Goal: Task Accomplishment & Management: Manage account settings

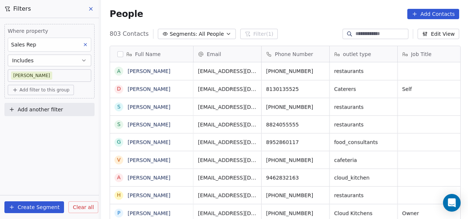
scroll to position [187, 363]
click at [90, 11] on icon at bounding box center [91, 9] width 6 height 6
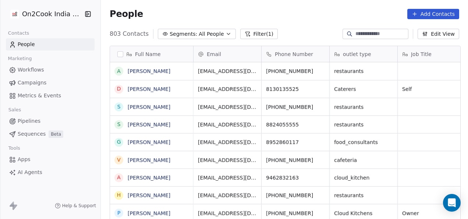
click at [46, 122] on link "Pipelines" at bounding box center [50, 121] width 89 height 12
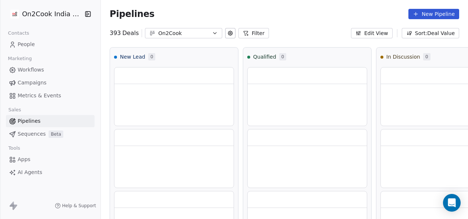
click at [247, 31] on button "Filter" at bounding box center [253, 33] width 31 height 10
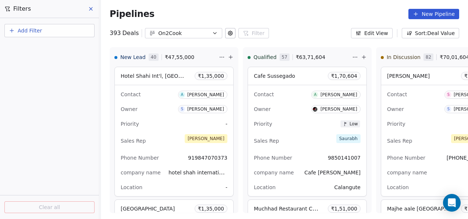
click at [69, 29] on button "Add Filter" at bounding box center [49, 30] width 90 height 13
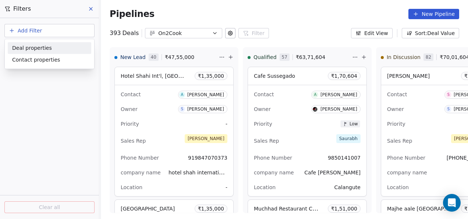
drag, startPoint x: 58, startPoint y: 44, endPoint x: 92, endPoint y: 62, distance: 38.7
click at [59, 46] on div "Deal properties" at bounding box center [50, 48] width 84 height 12
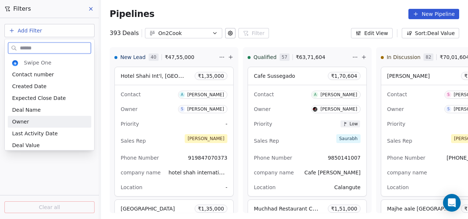
click at [36, 123] on div "Owner" at bounding box center [49, 121] width 75 height 7
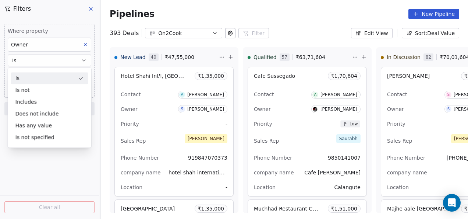
click at [38, 75] on div "Is" at bounding box center [49, 78] width 77 height 12
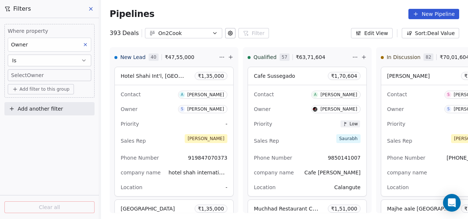
click at [38, 77] on body "On2Cook India Pvt. Ltd. Contacts People Marketing Workflows Campaigns Metrics &…" at bounding box center [234, 109] width 468 height 219
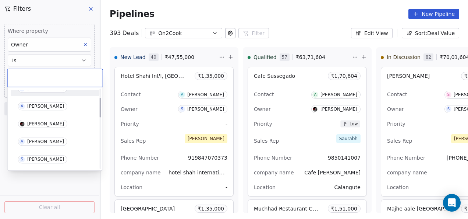
scroll to position [37, 0]
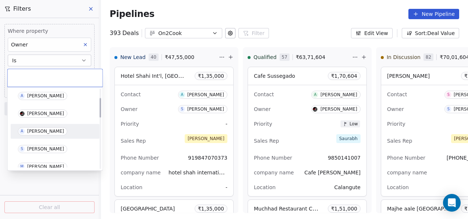
click at [40, 132] on div "[PERSON_NAME]" at bounding box center [45, 130] width 37 height 5
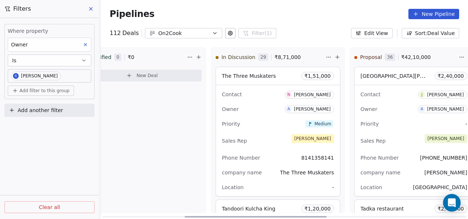
scroll to position [0, 258]
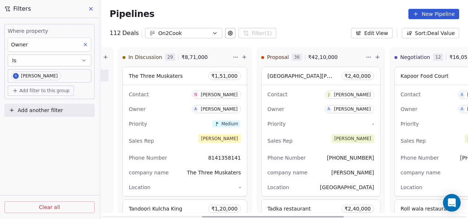
drag, startPoint x: 232, startPoint y: 217, endPoint x: 331, endPoint y: 210, distance: 99.6
click at [331, 216] on div at bounding box center [273, 216] width 142 height 1
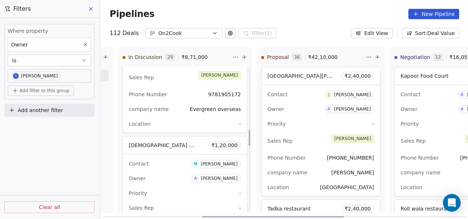
scroll to position [552, 0]
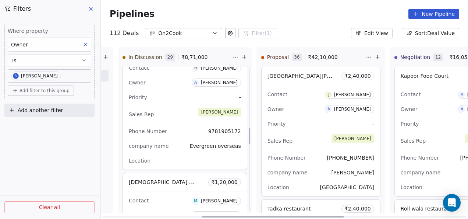
click at [190, 120] on div "Sales Rep [PERSON_NAME]" at bounding box center [185, 114] width 112 height 16
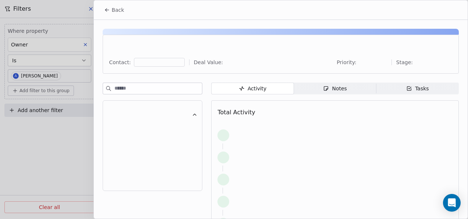
click at [330, 89] on div "Notes" at bounding box center [335, 89] width 24 height 8
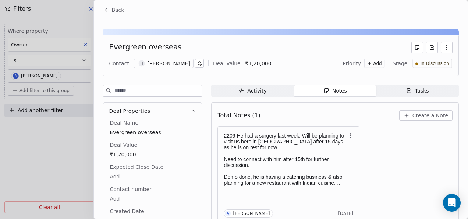
click at [282, 124] on div "Total Notes (1) Create a Note 2209 He had a surgery last week. Will be planning…" at bounding box center [335, 172] width 235 height 131
click at [109, 11] on icon at bounding box center [107, 10] width 6 height 6
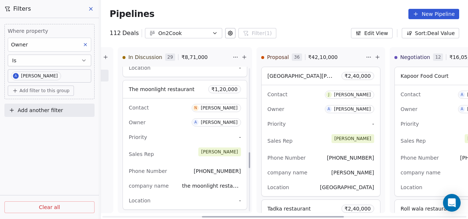
scroll to position [810, 0]
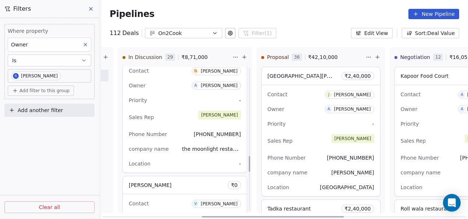
click at [190, 144] on span "the moonlight restaurant" at bounding box center [211, 148] width 59 height 9
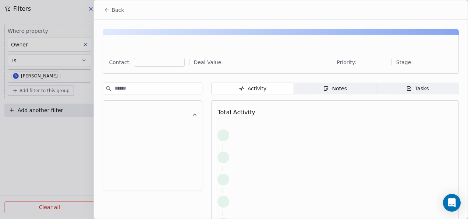
click at [333, 96] on div "Activity Activity Notes Notes Tasks Tasks Total Activity" at bounding box center [335, 175] width 248 height 186
click at [334, 93] on span "Notes Notes" at bounding box center [335, 88] width 82 height 12
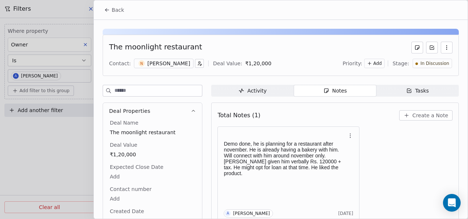
click at [103, 9] on button "Back" at bounding box center [114, 9] width 29 height 13
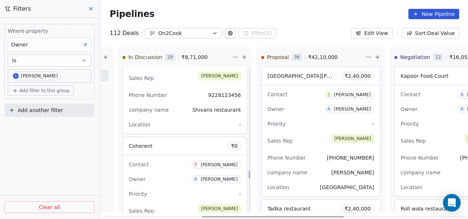
scroll to position [1910, 0]
click at [191, 106] on div "company name Shivans restaurant" at bounding box center [185, 109] width 112 height 12
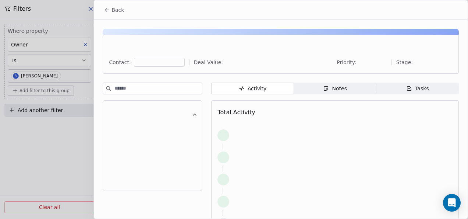
click at [324, 86] on icon "button" at bounding box center [326, 88] width 6 height 6
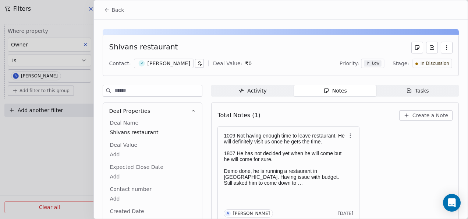
click at [105, 11] on icon at bounding box center [107, 10] width 6 height 6
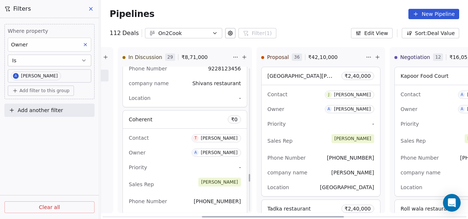
scroll to position [1947, 0]
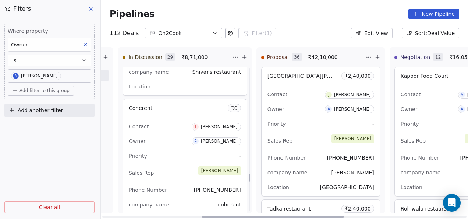
click at [173, 150] on div "Priority -" at bounding box center [185, 156] width 112 height 12
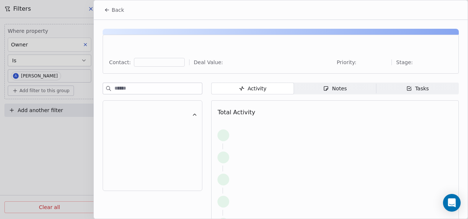
click at [319, 93] on span "Notes Notes" at bounding box center [335, 88] width 82 height 12
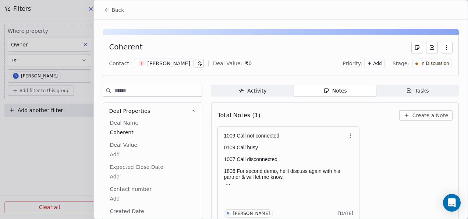
click at [106, 14] on button "Back" at bounding box center [114, 9] width 29 height 13
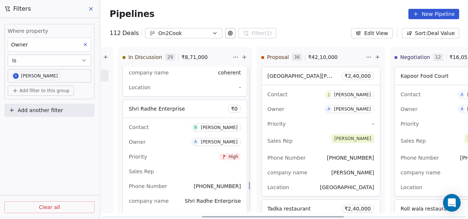
scroll to position [2131, 0]
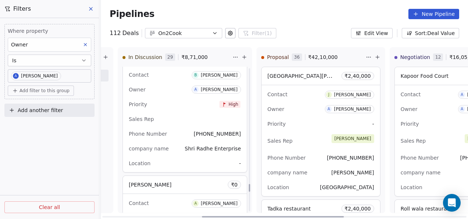
click at [178, 131] on div "Phone Number [PHONE_NUMBER]" at bounding box center [185, 134] width 112 height 12
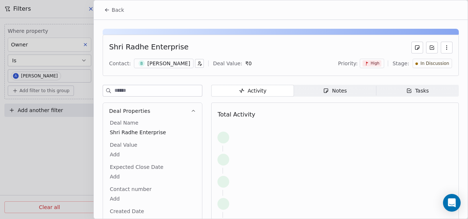
click at [301, 91] on span "Notes Notes" at bounding box center [335, 91] width 82 height 12
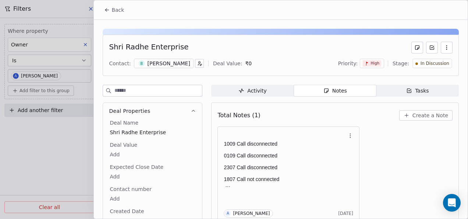
click at [105, 13] on icon at bounding box center [107, 10] width 6 height 6
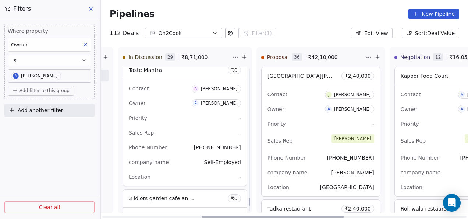
scroll to position [2388, 0]
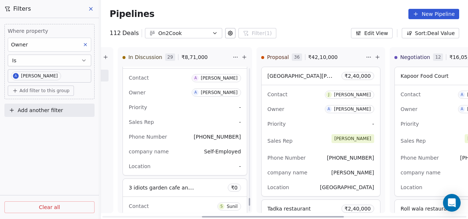
click at [158, 102] on div "Priority -" at bounding box center [185, 107] width 112 height 12
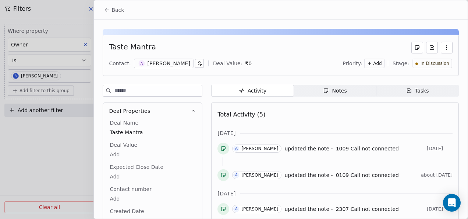
click at [303, 88] on span "Notes Notes" at bounding box center [335, 91] width 82 height 12
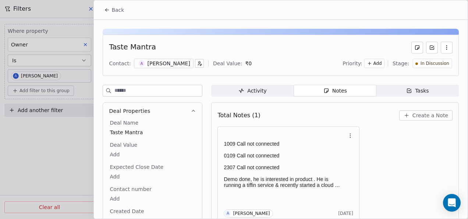
click at [107, 10] on icon at bounding box center [107, 10] width 3 height 0
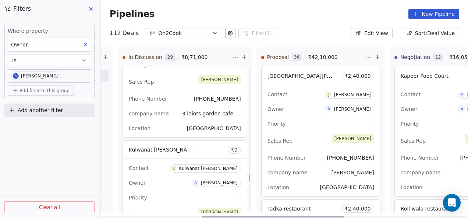
scroll to position [2561, 0]
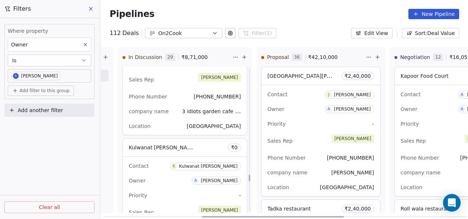
click at [163, 93] on div "Phone Number [PHONE_NUMBER]" at bounding box center [185, 97] width 112 height 12
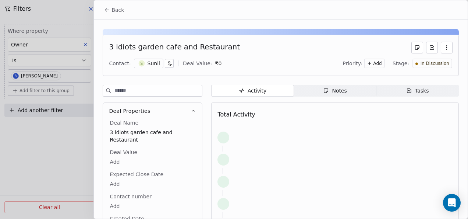
click at [306, 87] on span "Notes Notes" at bounding box center [335, 91] width 82 height 12
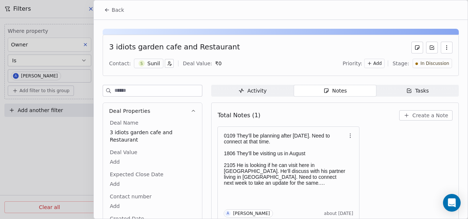
click at [106, 7] on button "Back" at bounding box center [114, 9] width 29 height 13
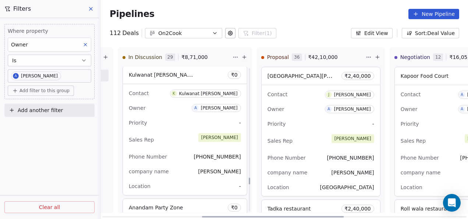
scroll to position [2634, 0]
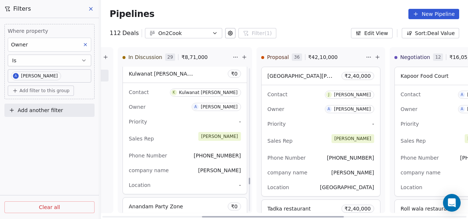
click at [167, 101] on div "Owner A [PERSON_NAME]" at bounding box center [185, 107] width 112 height 12
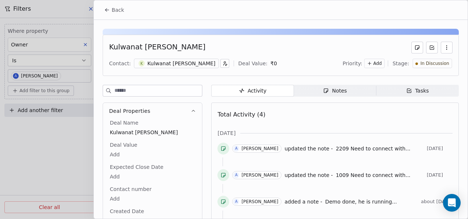
click at [317, 87] on span "Notes Notes" at bounding box center [335, 91] width 82 height 12
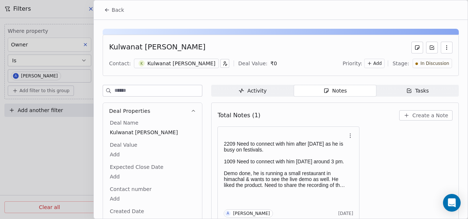
click at [113, 8] on span "Back" at bounding box center [118, 9] width 13 height 7
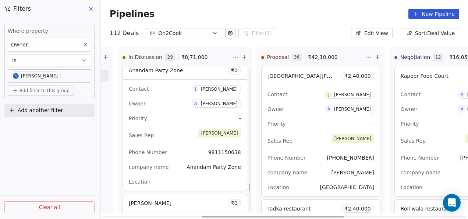
scroll to position [2782, 0]
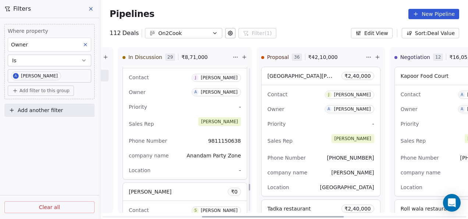
click at [166, 101] on div "Priority -" at bounding box center [185, 107] width 112 height 12
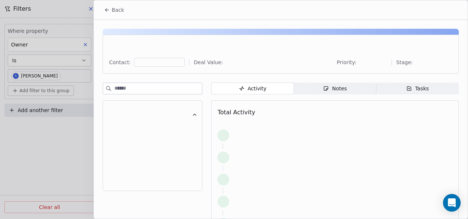
click at [341, 89] on div "Notes" at bounding box center [335, 89] width 24 height 8
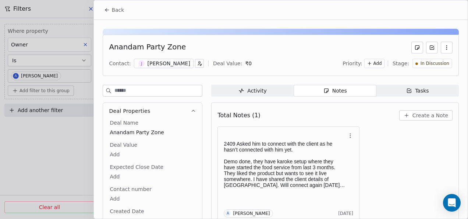
click at [106, 9] on icon at bounding box center [107, 10] width 6 height 6
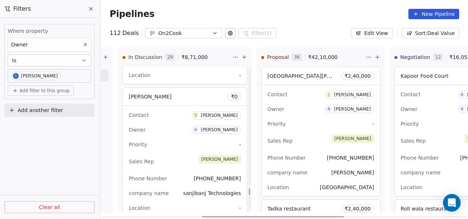
scroll to position [2892, 0]
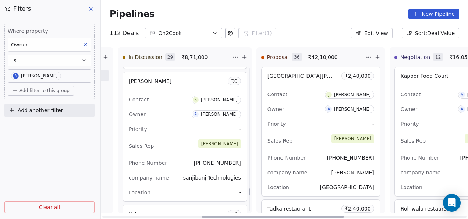
click at [185, 126] on div "Priority -" at bounding box center [185, 129] width 112 height 12
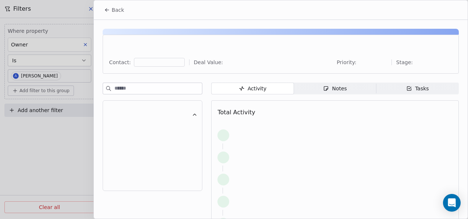
click at [329, 92] on div "Notes" at bounding box center [335, 89] width 24 height 8
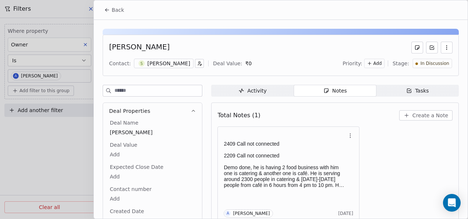
click at [110, 15] on button "Back" at bounding box center [114, 9] width 29 height 13
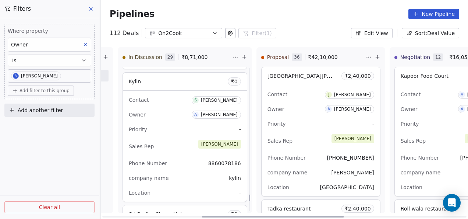
scroll to position [3039, 0]
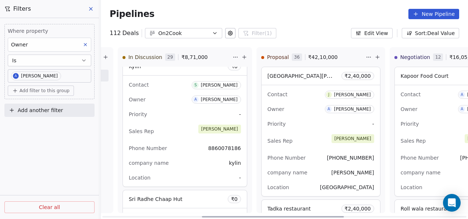
click at [159, 123] on div "Sales Rep [PERSON_NAME]" at bounding box center [185, 131] width 112 height 16
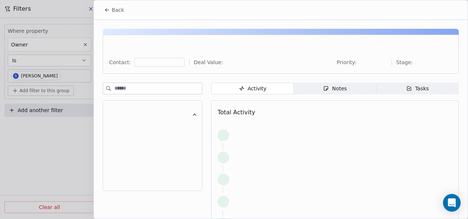
click at [295, 92] on span "Notes Notes" at bounding box center [335, 88] width 82 height 12
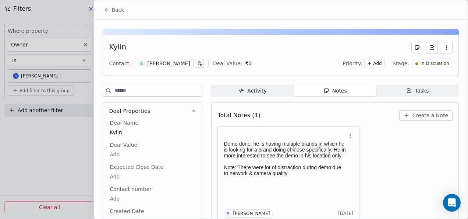
click at [107, 14] on button "Back" at bounding box center [114, 9] width 29 height 13
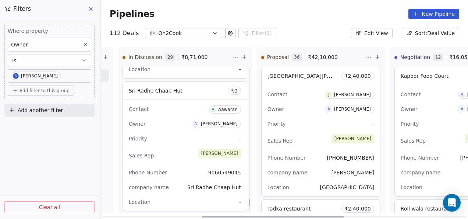
scroll to position [3150, 0]
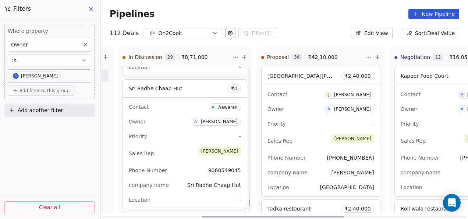
click at [164, 130] on div "Priority -" at bounding box center [185, 136] width 112 height 12
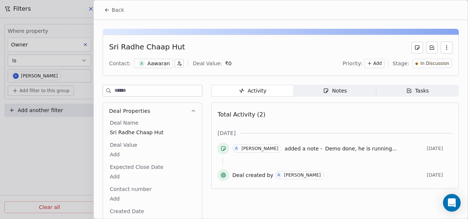
click at [317, 91] on span "Notes Notes" at bounding box center [335, 91] width 82 height 12
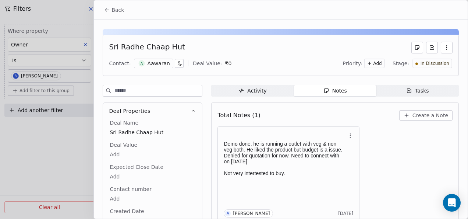
click at [109, 11] on icon at bounding box center [107, 10] width 6 height 6
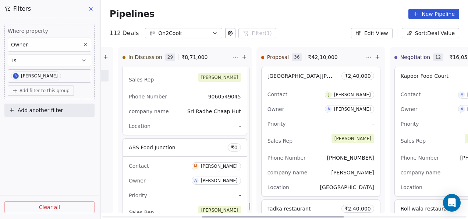
scroll to position [3260, 0]
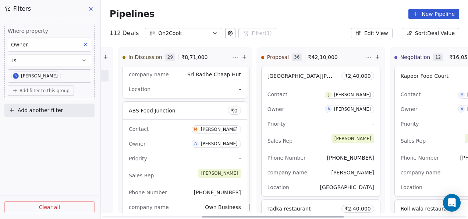
click at [151, 138] on div "Owner A [PERSON_NAME]" at bounding box center [185, 144] width 112 height 12
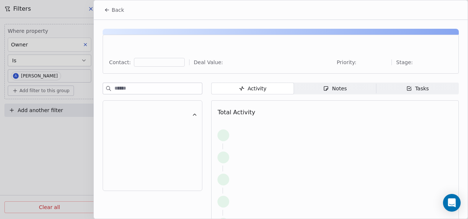
click at [323, 86] on icon "button" at bounding box center [326, 88] width 6 height 6
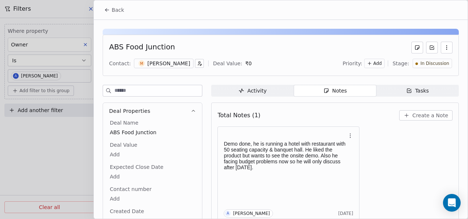
click at [105, 9] on icon at bounding box center [107, 10] width 6 height 6
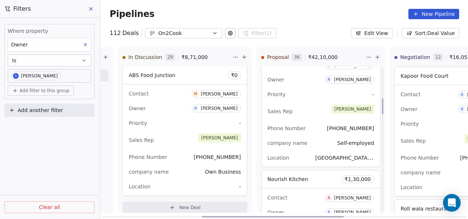
scroll to position [258, 0]
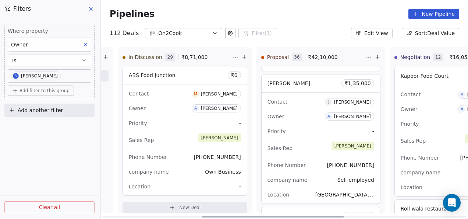
click at [306, 113] on div "Owner A [PERSON_NAME]" at bounding box center [321, 116] width 107 height 12
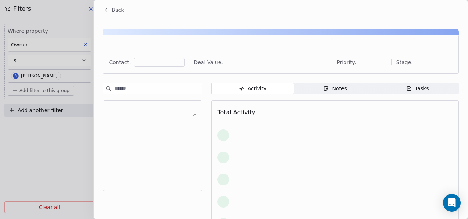
click at [333, 91] on div "Notes" at bounding box center [335, 89] width 24 height 8
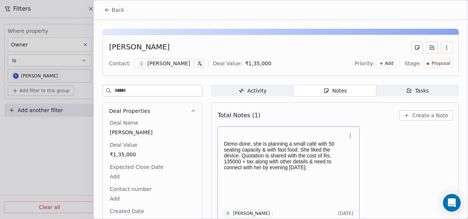
click at [325, 164] on p "Demo done, she is planning a small café with 50 seating capacity & with fast fo…" at bounding box center [285, 155] width 122 height 29
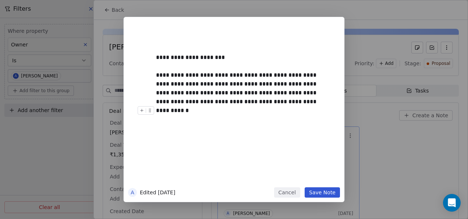
click at [320, 196] on button "Save Note" at bounding box center [322, 192] width 35 height 10
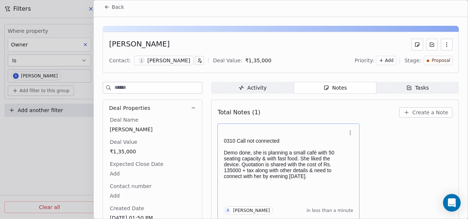
click at [106, 7] on icon at bounding box center [106, 6] width 1 height 1
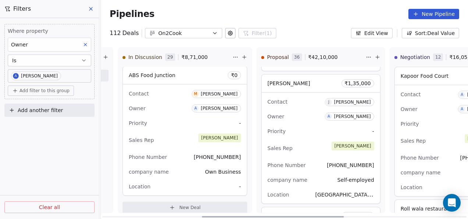
click at [309, 115] on div "Owner A [PERSON_NAME]" at bounding box center [321, 116] width 107 height 12
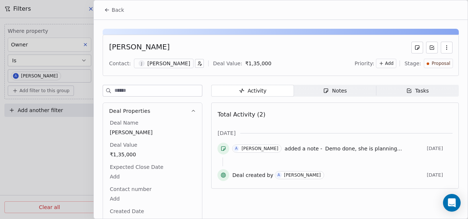
click at [324, 93] on div "Notes" at bounding box center [335, 91] width 24 height 8
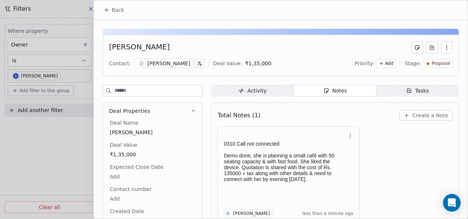
click at [110, 13] on button "Back" at bounding box center [114, 9] width 29 height 13
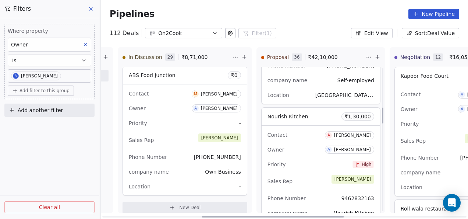
scroll to position [368, 0]
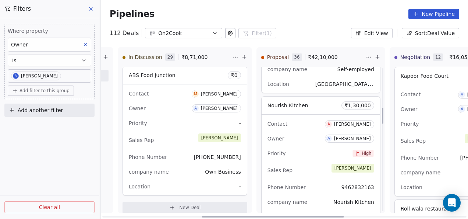
drag, startPoint x: 312, startPoint y: 130, endPoint x: 348, endPoint y: 108, distance: 42.0
click at [210, 133] on div "New Lead 0 ₹ 0 New Deal Qualified 0 ₹ 0 New Deal In Discussion 29 ₹ 8,71,000 Th…" at bounding box center [25, 133] width 367 height 172
click at [316, 134] on div "Owner A [PERSON_NAME]" at bounding box center [321, 138] width 107 height 12
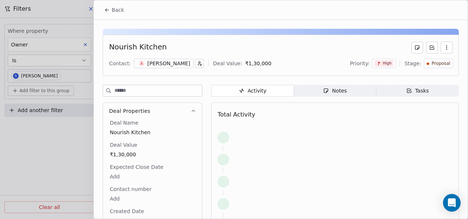
click at [330, 94] on span "Notes Notes" at bounding box center [335, 91] width 82 height 12
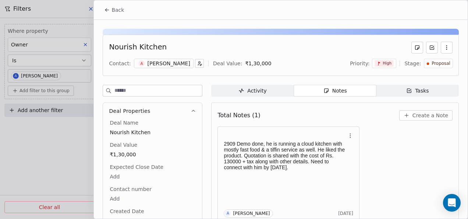
click at [104, 12] on button "Back" at bounding box center [114, 9] width 29 height 13
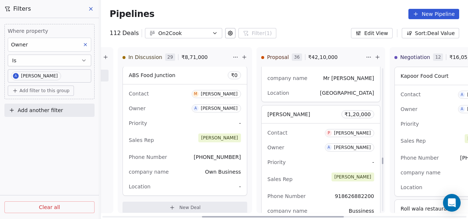
scroll to position [2503, 0]
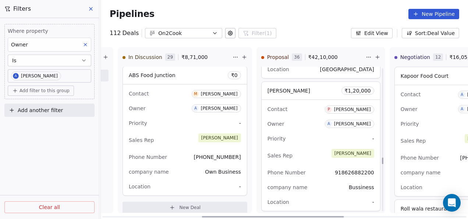
click at [322, 140] on div "Contact P [PERSON_NAME] Owner A [PERSON_NAME] Priority - Sales Rep [PERSON_NAME…" at bounding box center [321, 155] width 119 height 111
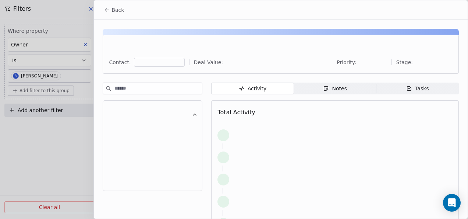
click at [351, 89] on span "Notes Notes" at bounding box center [335, 88] width 82 height 12
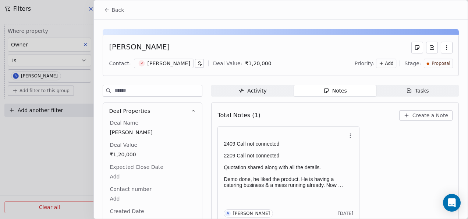
click at [105, 12] on icon at bounding box center [107, 10] width 6 height 6
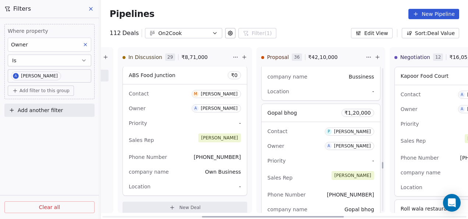
scroll to position [2650, 0]
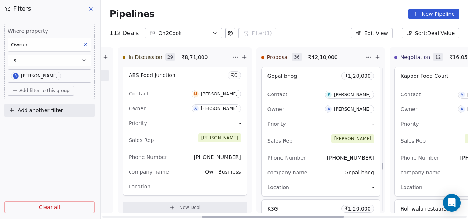
click at [309, 167] on div "company name Gopal bhog" at bounding box center [321, 172] width 107 height 12
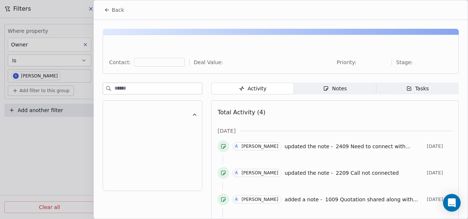
click at [364, 85] on span "Notes Notes" at bounding box center [335, 88] width 82 height 12
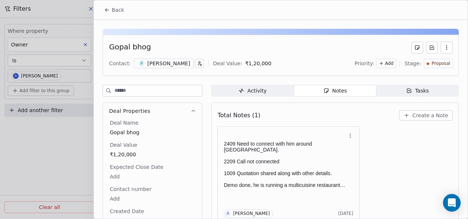
click at [112, 12] on span "Back" at bounding box center [118, 9] width 13 height 7
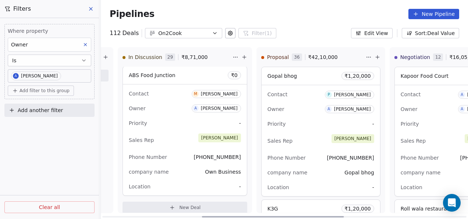
click at [307, 103] on div "Owner A [PERSON_NAME]" at bounding box center [321, 109] width 107 height 12
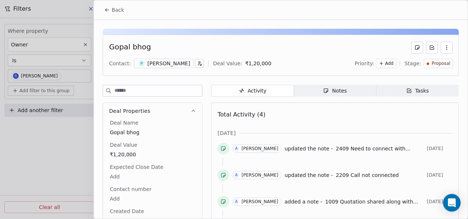
click at [315, 93] on span "Notes Notes" at bounding box center [335, 91] width 82 height 12
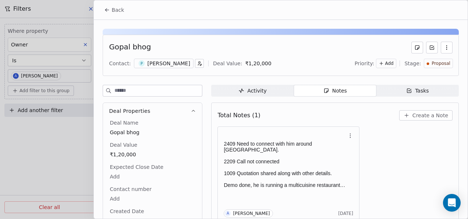
click at [102, 9] on button "Back" at bounding box center [114, 9] width 29 height 13
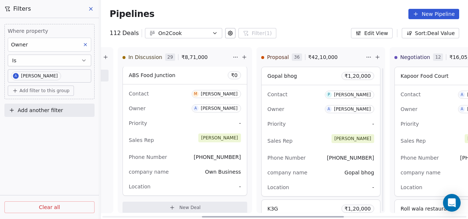
scroll to position [2723, 0]
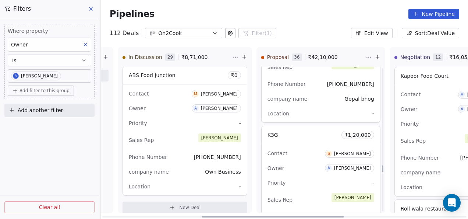
click at [303, 177] on div "Priority -" at bounding box center [321, 183] width 107 height 12
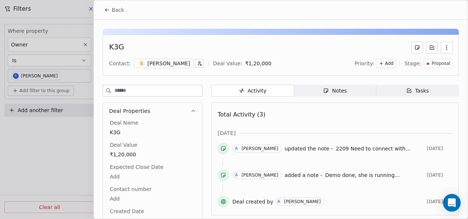
click at [317, 90] on span "Notes Notes" at bounding box center [335, 91] width 82 height 12
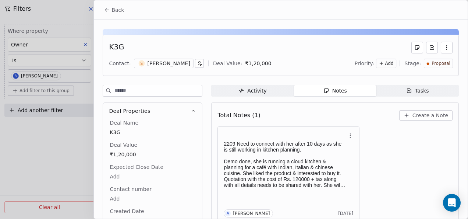
click at [114, 8] on span "Back" at bounding box center [118, 9] width 13 height 7
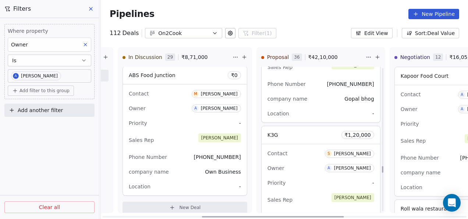
scroll to position [2760, 0]
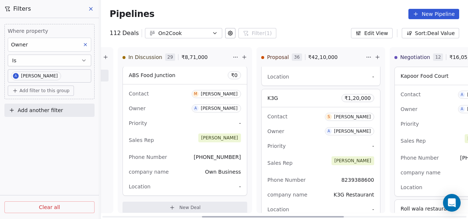
click at [319, 162] on div "Sales Rep [PERSON_NAME]" at bounding box center [321, 163] width 107 height 16
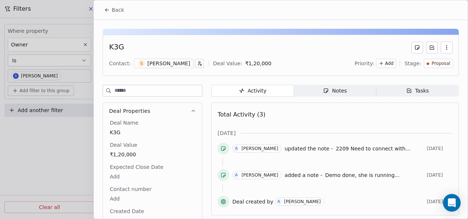
click at [327, 96] on div "Activity Activity Notes Notes Tasks Tasks Total Activity (3) [DATE] A [PERSON_N…" at bounding box center [335, 177] width 248 height 185
click at [328, 94] on span "Notes Notes" at bounding box center [335, 91] width 82 height 12
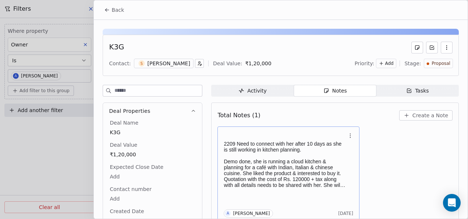
click at [246, 149] on p "2209 Need to connect with her after 10 days as she is still working in kitchen …" at bounding box center [285, 147] width 122 height 12
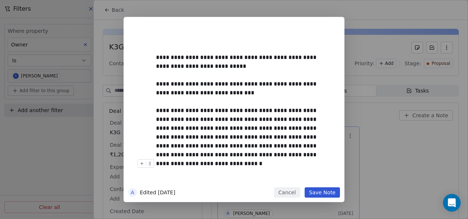
click at [315, 188] on button "Save Note" at bounding box center [322, 192] width 35 height 10
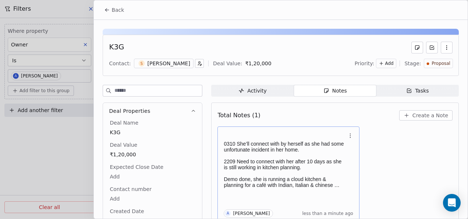
scroll to position [3, 0]
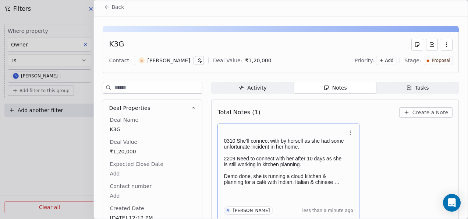
click at [109, 9] on icon at bounding box center [107, 7] width 6 height 6
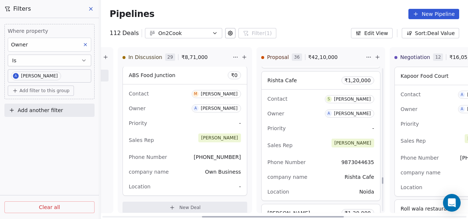
scroll to position [3055, 0]
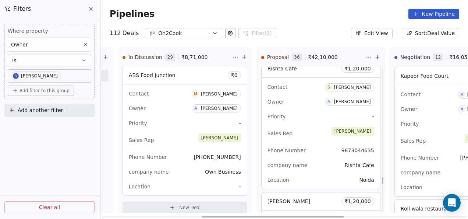
click at [300, 125] on div "Sales Rep [PERSON_NAME]" at bounding box center [321, 133] width 107 height 16
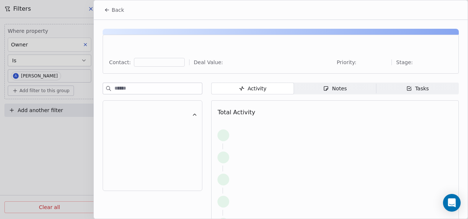
click at [350, 87] on span "Notes Notes" at bounding box center [335, 88] width 82 height 12
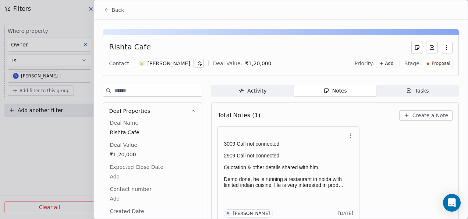
click at [110, 8] on icon at bounding box center [107, 10] width 6 height 6
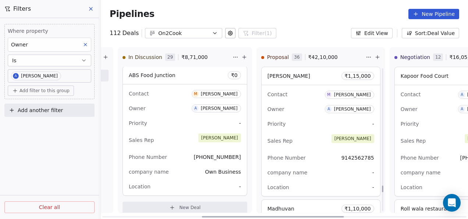
scroll to position [4007, 0]
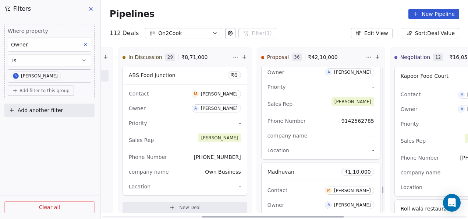
click at [320, 146] on div "Location -" at bounding box center [321, 150] width 107 height 12
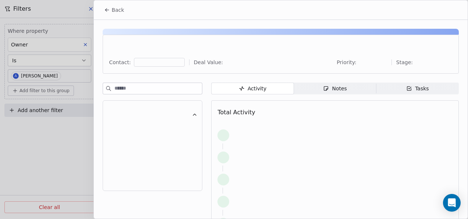
click at [342, 92] on span "Notes Notes" at bounding box center [335, 88] width 82 height 12
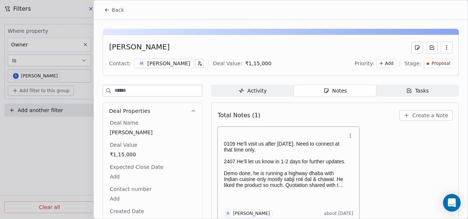
click at [277, 171] on p "Demo done, he is running a highway dhaba with Indian cuisine only mostly sabji …" at bounding box center [285, 179] width 122 height 18
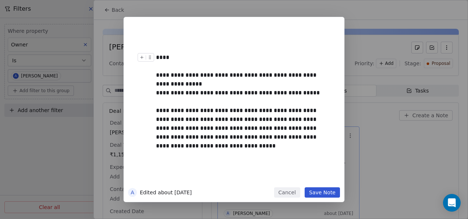
click at [249, 56] on div "****" at bounding box center [242, 57] width 173 height 9
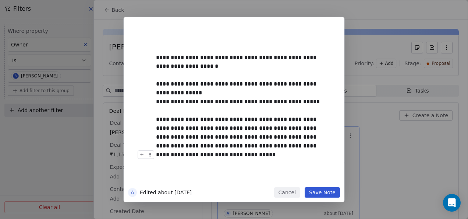
click at [317, 191] on button "Save Note" at bounding box center [322, 192] width 35 height 10
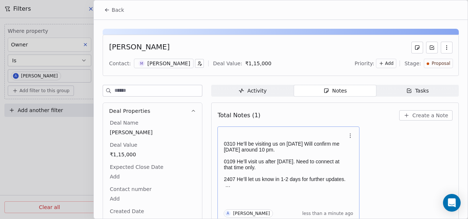
scroll to position [3, 0]
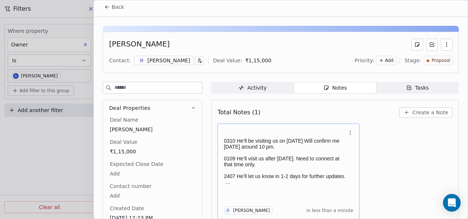
click at [105, 12] on button "Back" at bounding box center [114, 6] width 29 height 13
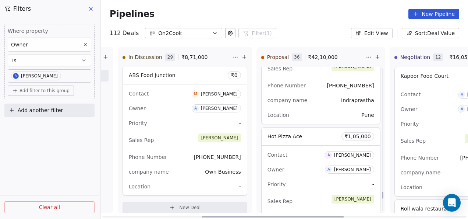
scroll to position [4191, 0]
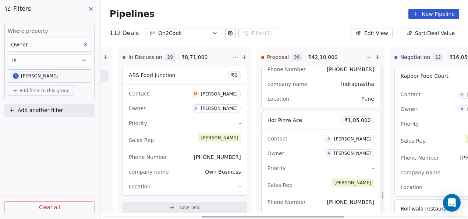
click at [305, 94] on div "Location [GEOGRAPHIC_DATA]" at bounding box center [321, 99] width 107 height 12
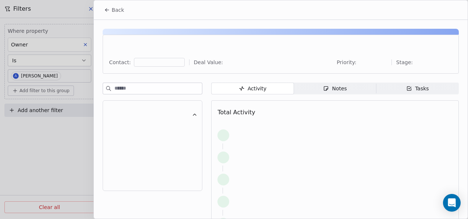
click at [336, 88] on div "Notes" at bounding box center [335, 89] width 24 height 8
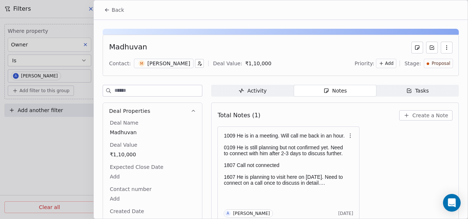
click at [110, 7] on button "Back" at bounding box center [114, 9] width 29 height 13
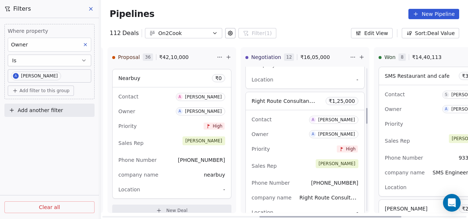
scroll to position [405, 0]
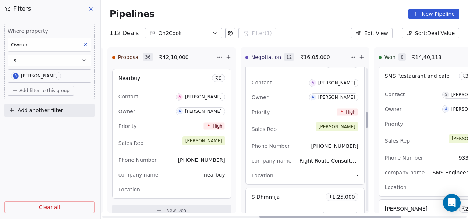
click at [285, 127] on div "Sales Rep [PERSON_NAME]" at bounding box center [305, 129] width 107 height 16
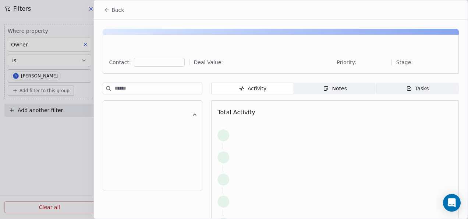
click at [350, 89] on span "Notes Notes" at bounding box center [335, 88] width 82 height 12
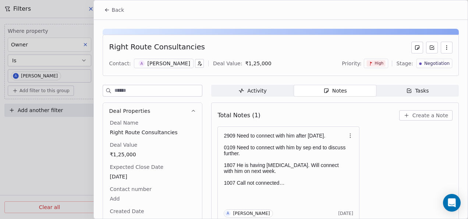
click at [104, 13] on button "Back" at bounding box center [114, 9] width 29 height 13
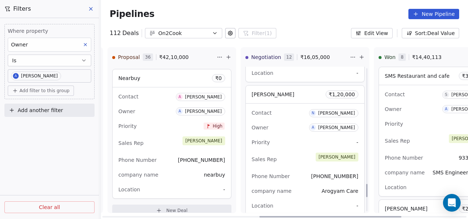
scroll to position [1325, 0]
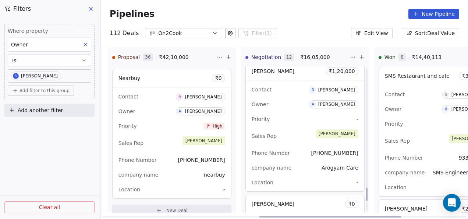
click at [296, 138] on div "Sales Rep [PERSON_NAME]" at bounding box center [305, 136] width 107 height 16
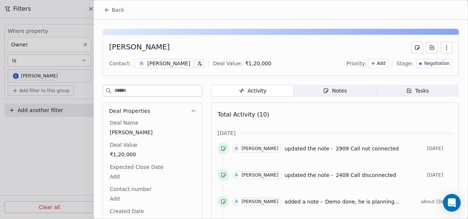
click at [334, 88] on div "Notes" at bounding box center [335, 91] width 24 height 8
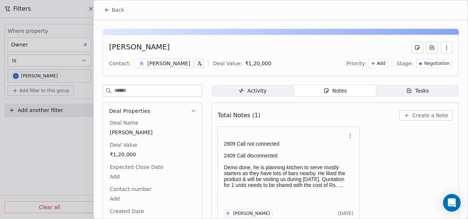
click at [111, 11] on button "Back" at bounding box center [114, 9] width 29 height 13
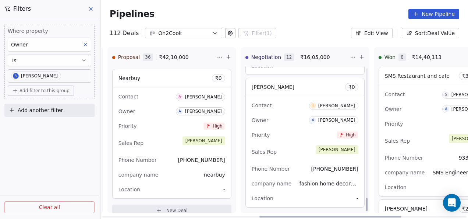
scroll to position [1443, 0]
click at [306, 128] on div "Priority High" at bounding box center [305, 134] width 107 height 12
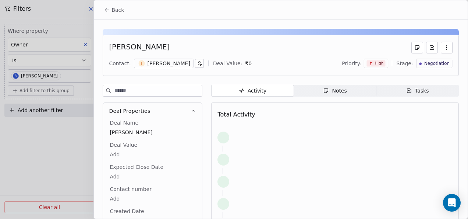
click at [325, 94] on span "Notes Notes" at bounding box center [335, 91] width 82 height 12
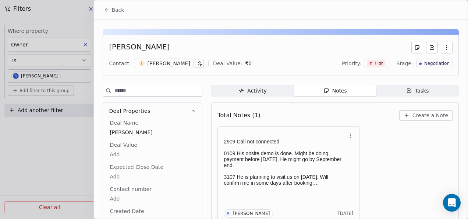
click at [112, 8] on span "Back" at bounding box center [118, 9] width 13 height 7
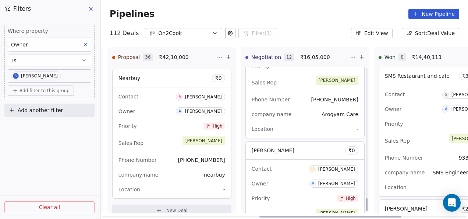
scroll to position [1457, 0]
